Goal: Task Accomplishment & Management: Use online tool/utility

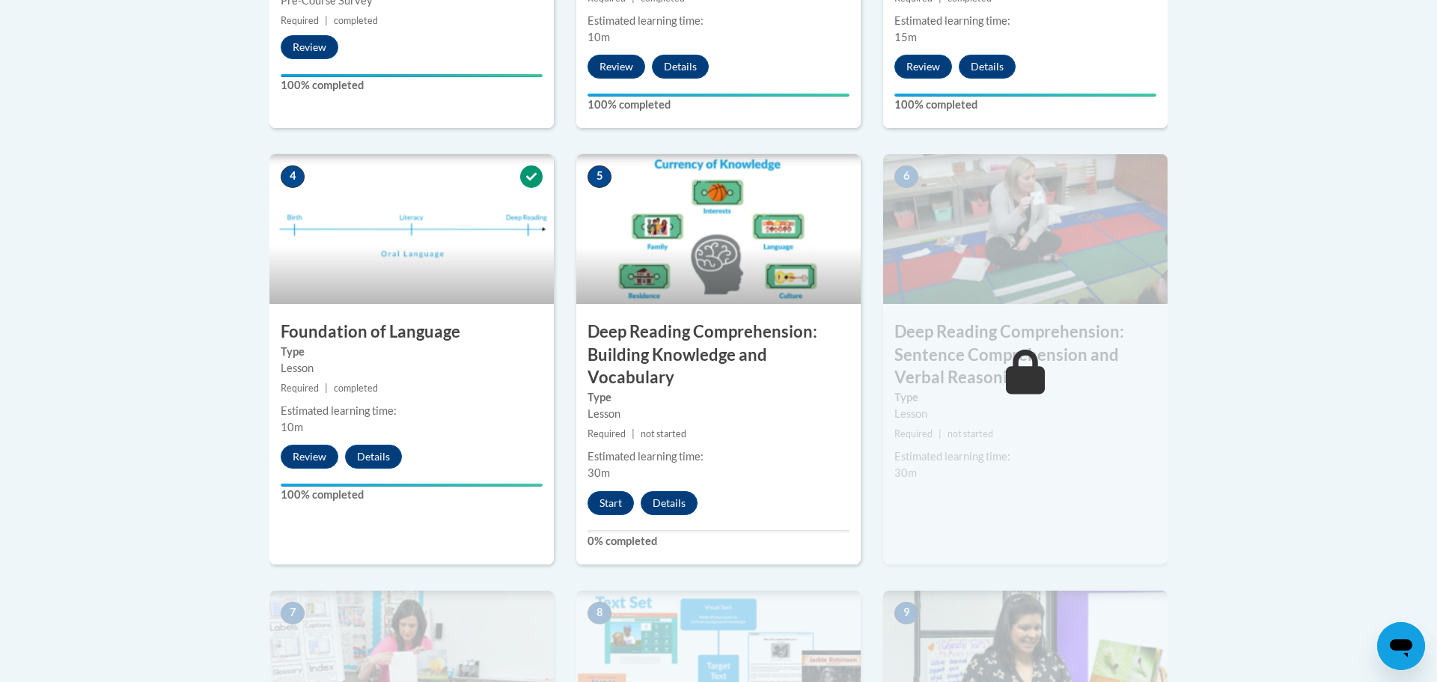
scroll to position [741, 0]
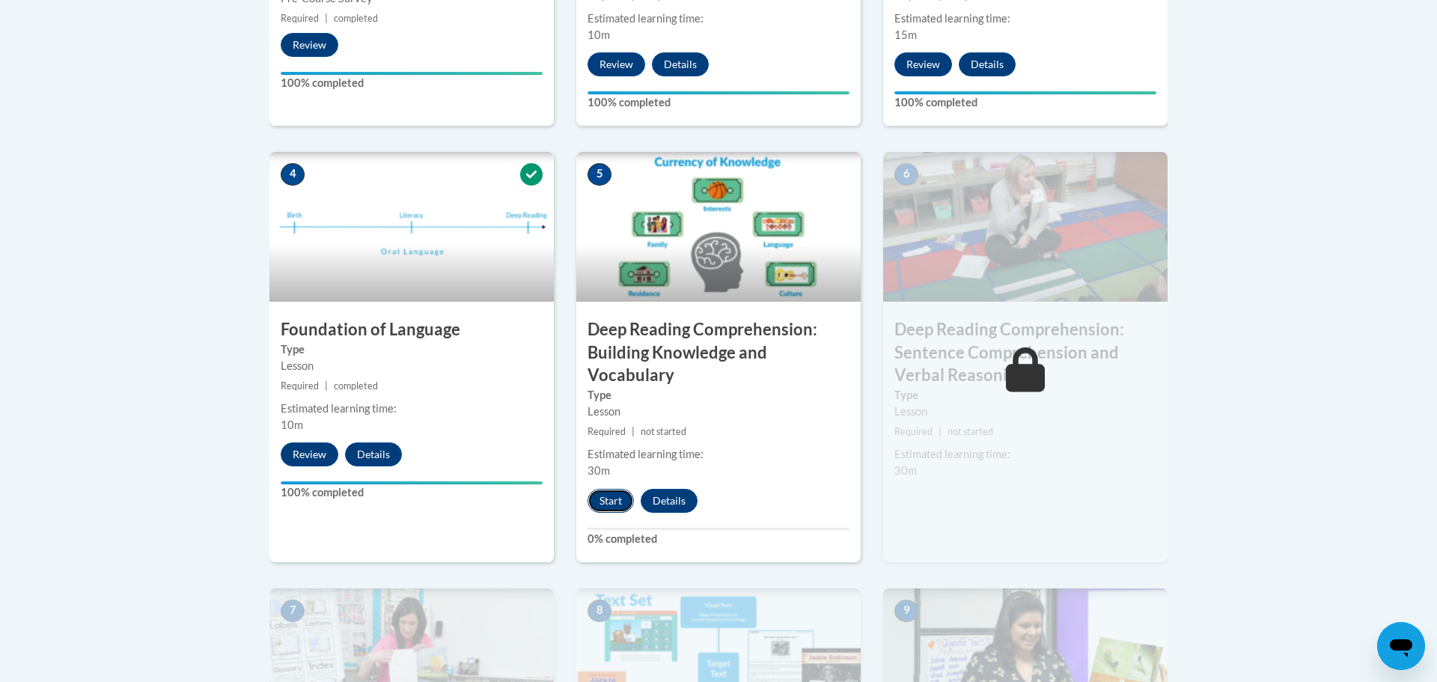
click at [626, 496] on button "Start" at bounding box center [611, 501] width 46 height 24
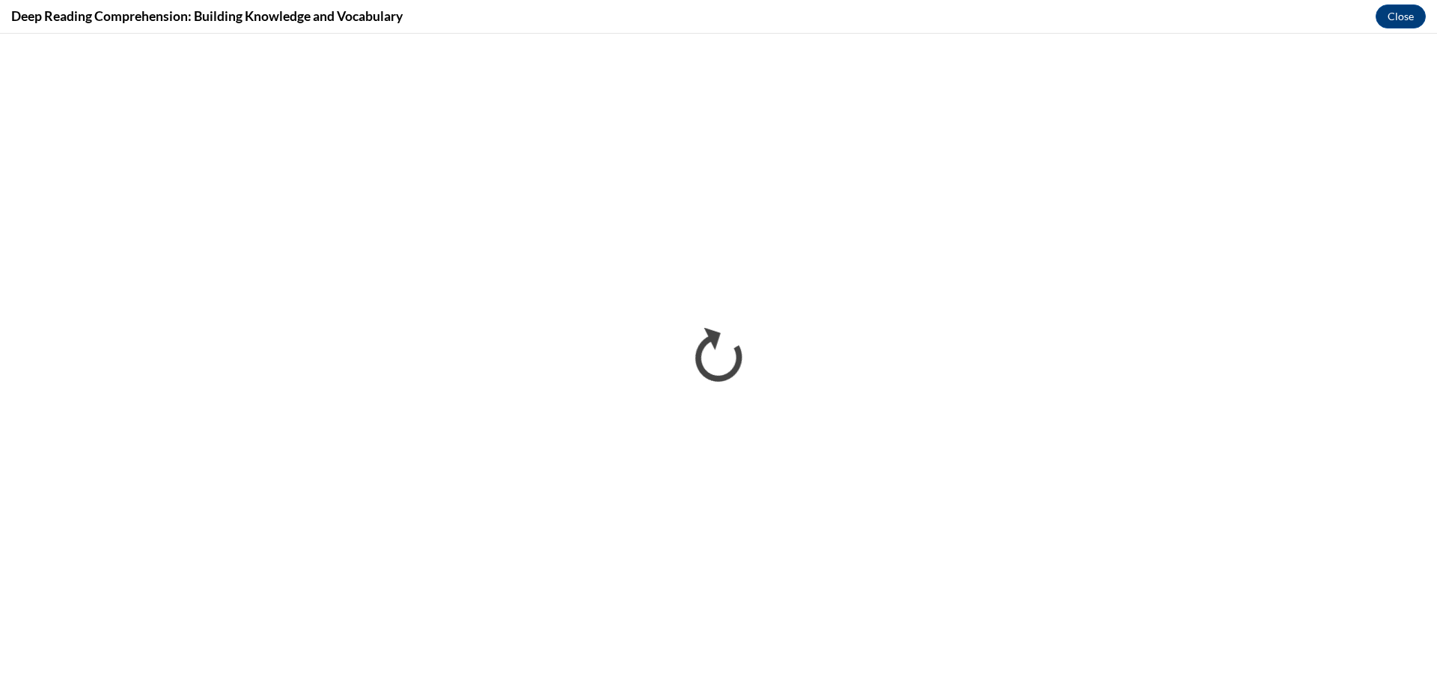
scroll to position [0, 0]
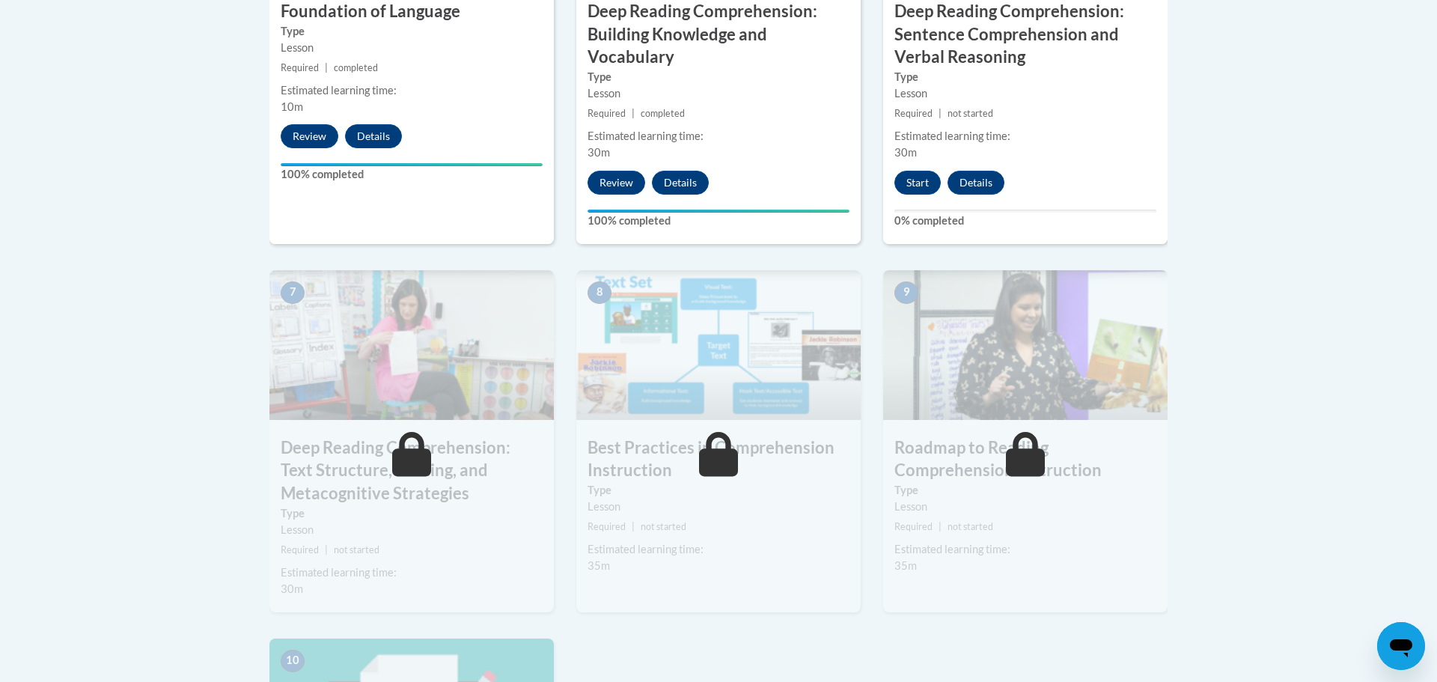
scroll to position [1049, 0]
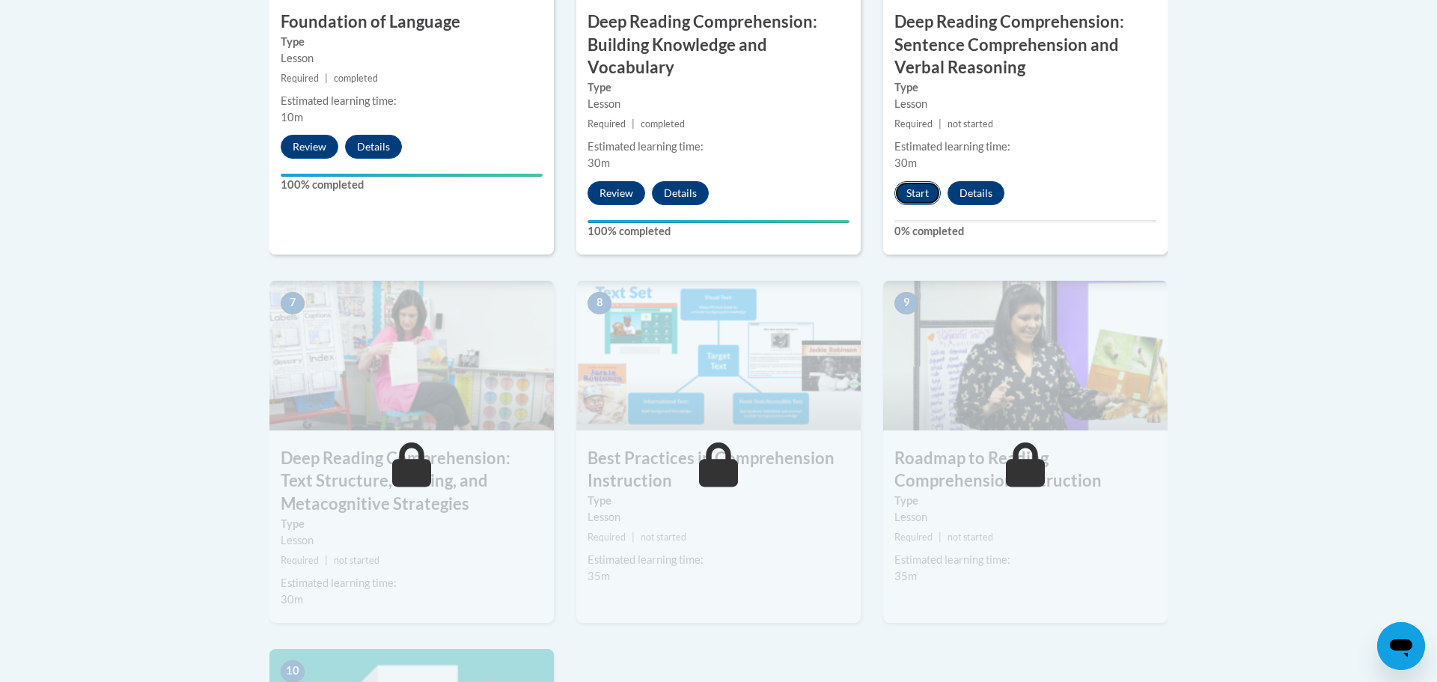
click at [916, 193] on button "Start" at bounding box center [917, 193] width 46 height 24
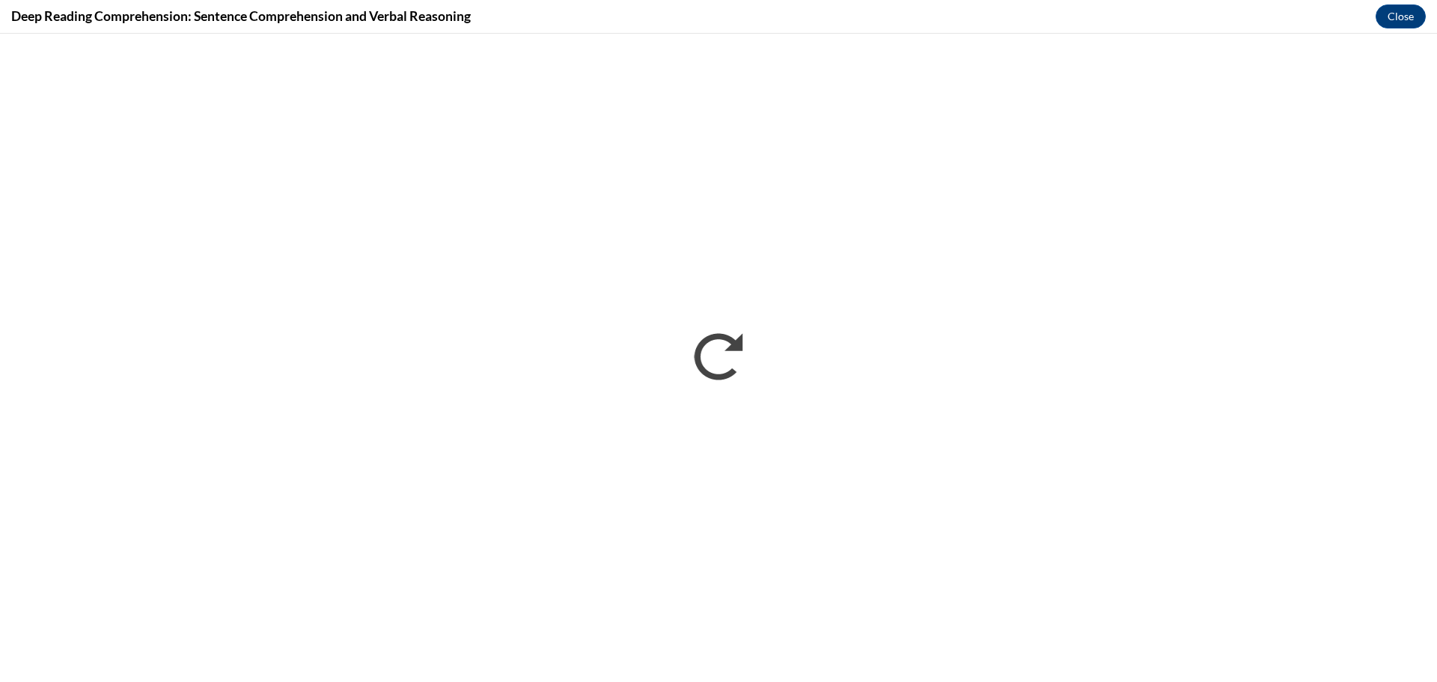
scroll to position [0, 0]
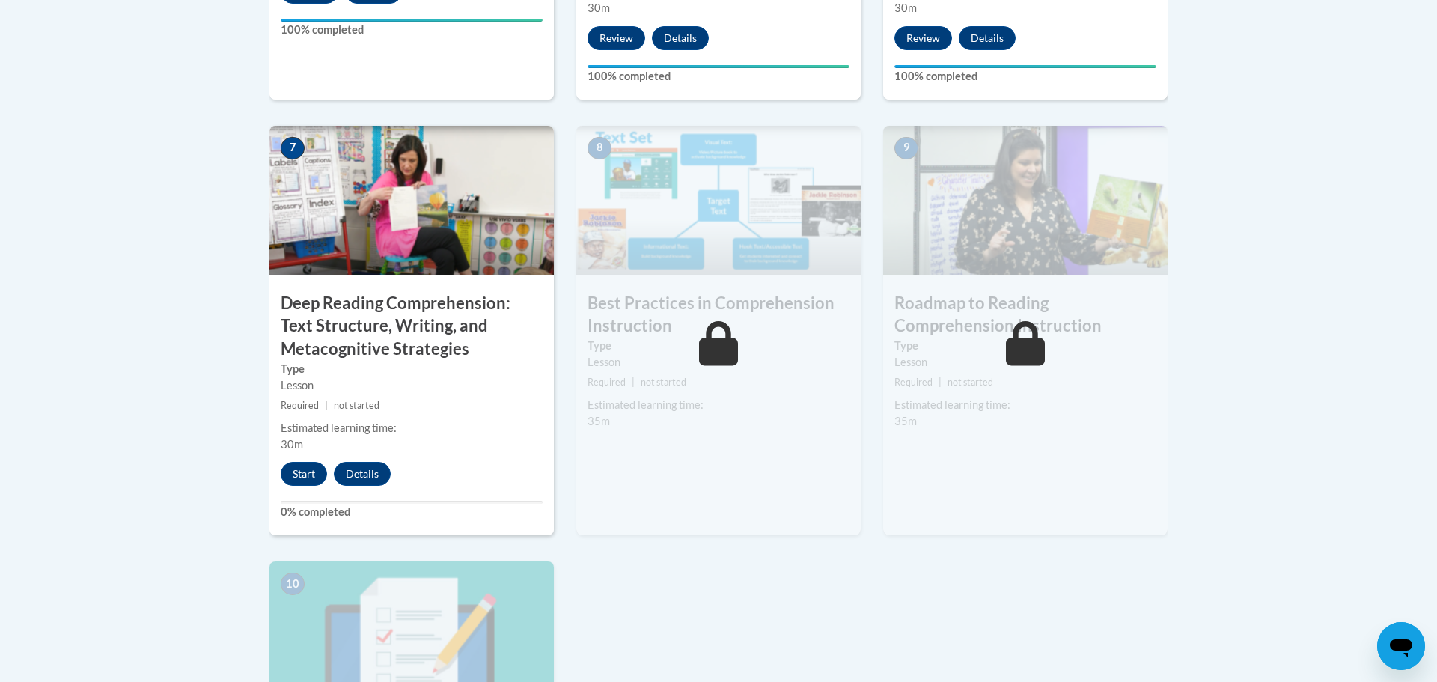
scroll to position [1205, 0]
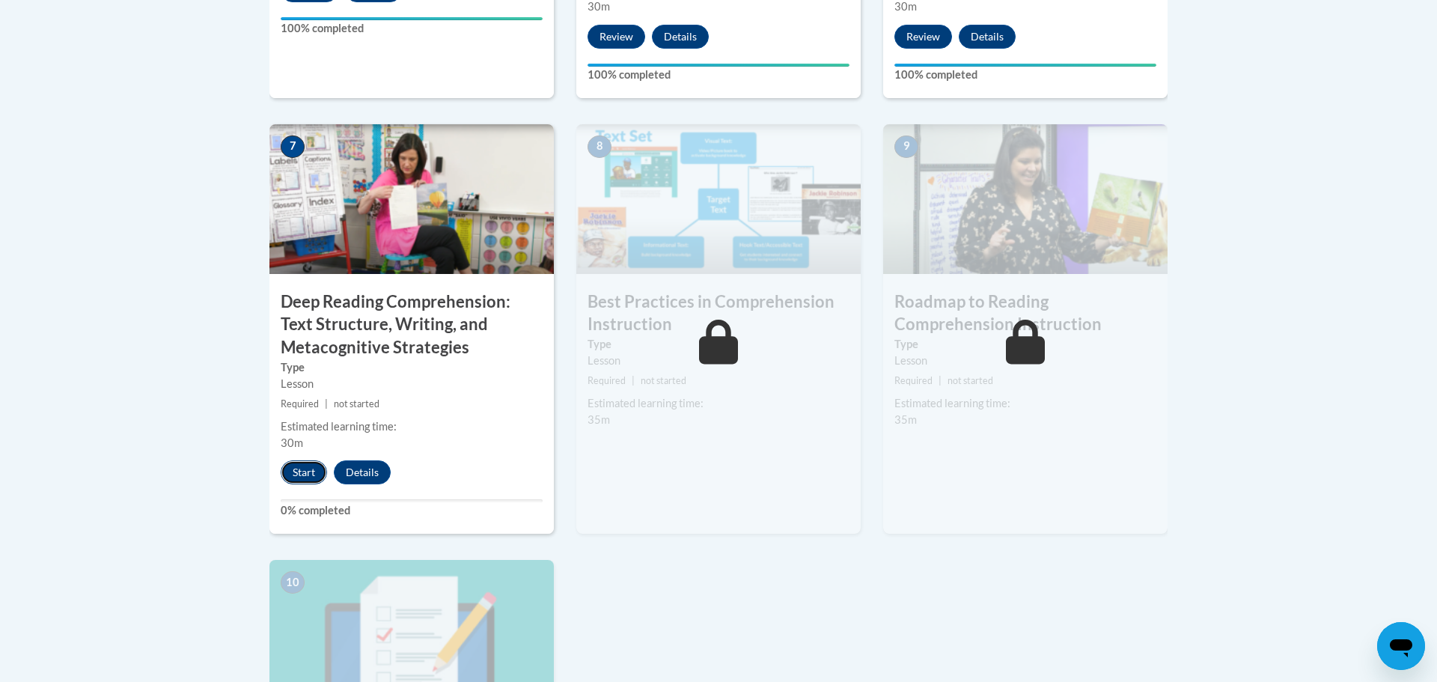
click at [300, 472] on button "Start" at bounding box center [304, 472] width 46 height 24
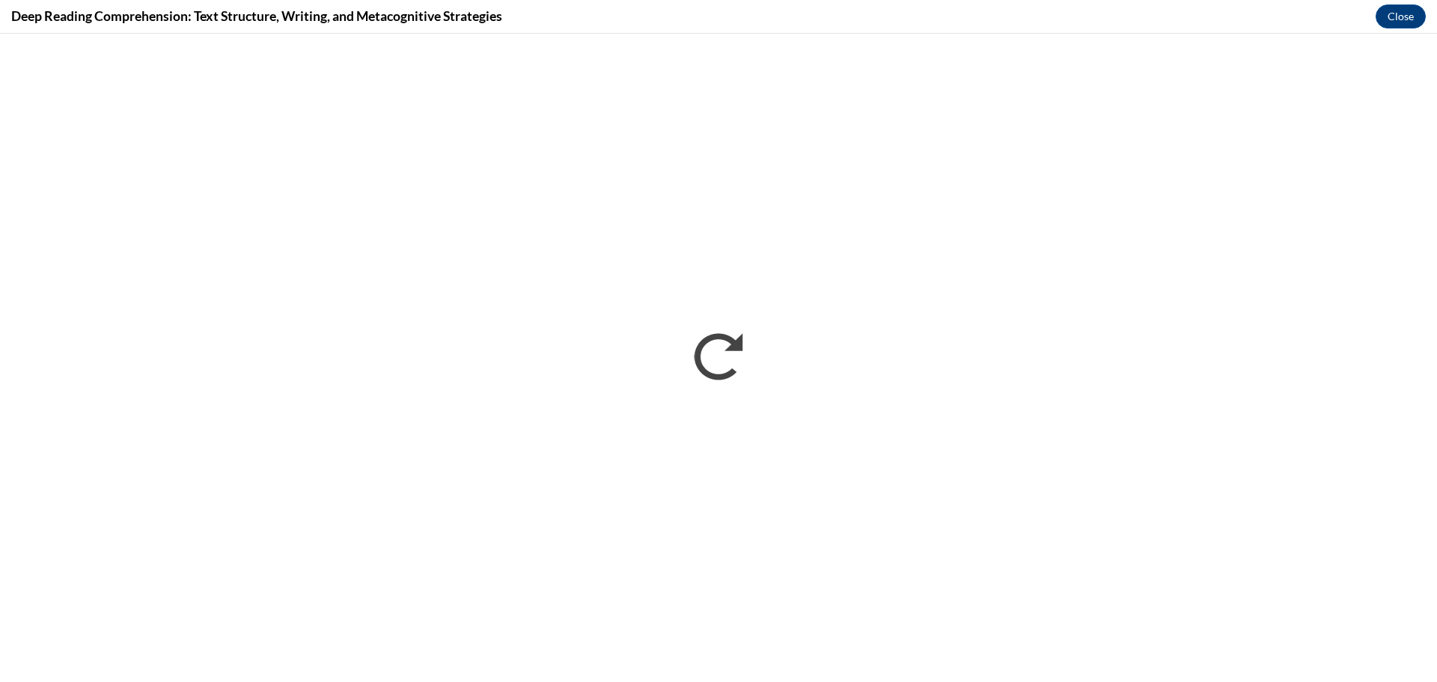
scroll to position [0, 0]
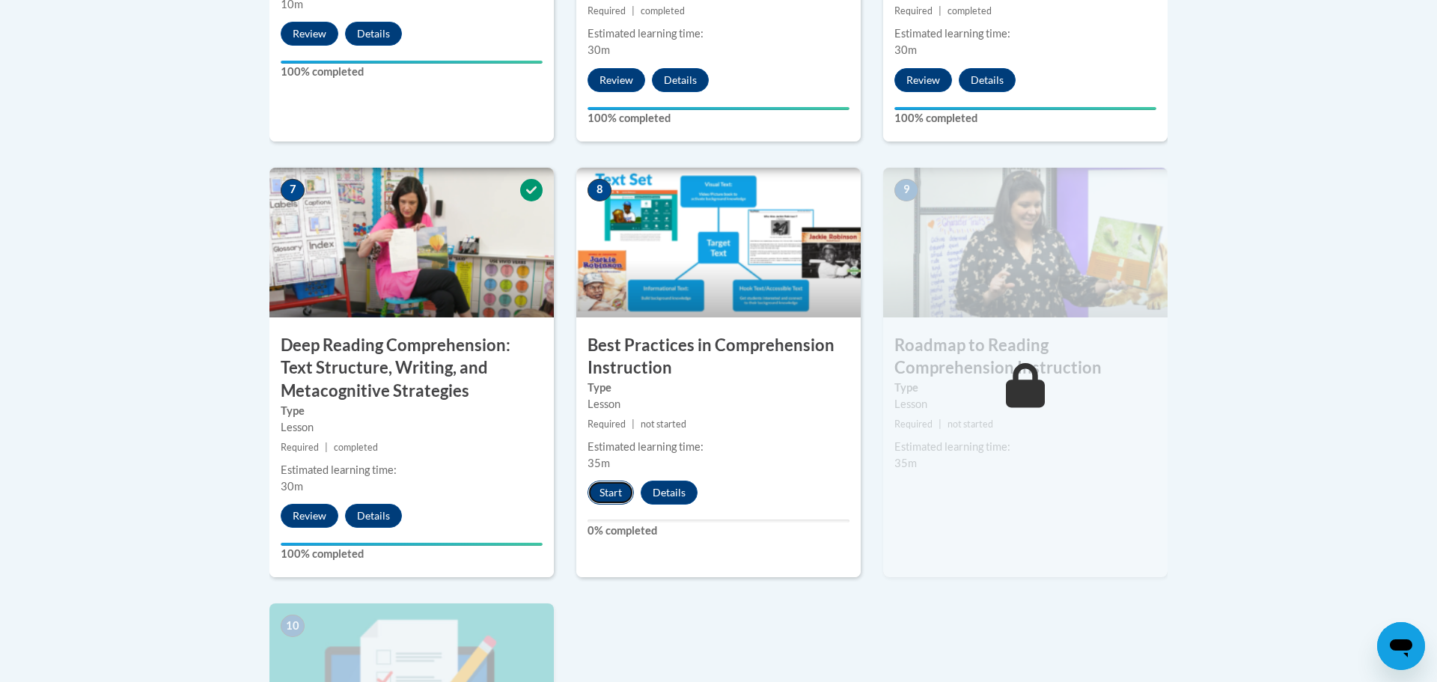
click at [620, 500] on button "Start" at bounding box center [611, 492] width 46 height 24
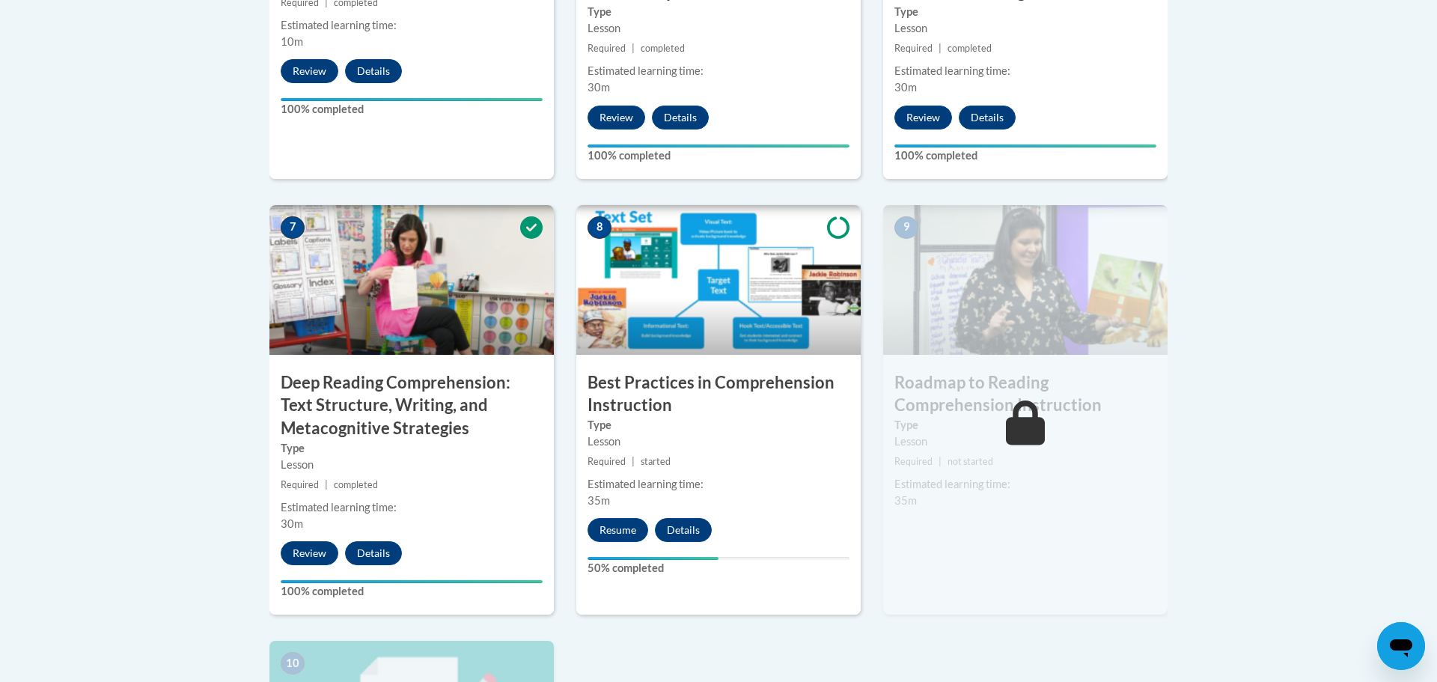
scroll to position [1125, 0]
